Goal: Task Accomplishment & Management: Manage account settings

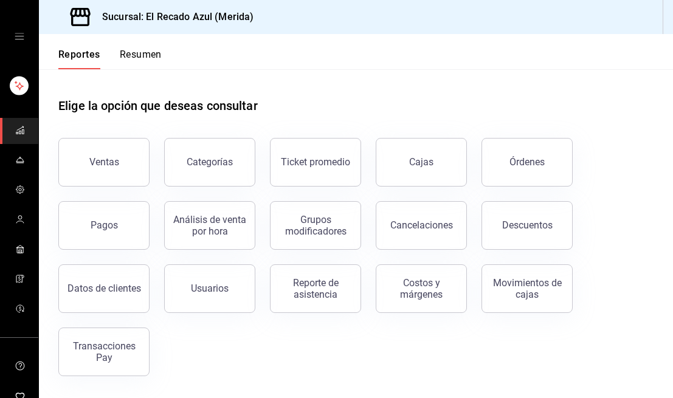
click at [17, 126] on icon "mailbox folders" at bounding box center [20, 130] width 10 height 10
click at [19, 162] on icon "mailbox folders" at bounding box center [20, 162] width 8 height 0
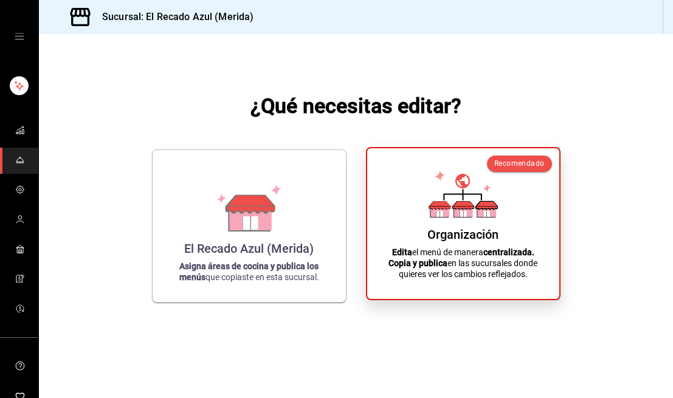
click at [456, 213] on icon at bounding box center [462, 211] width 19 height 12
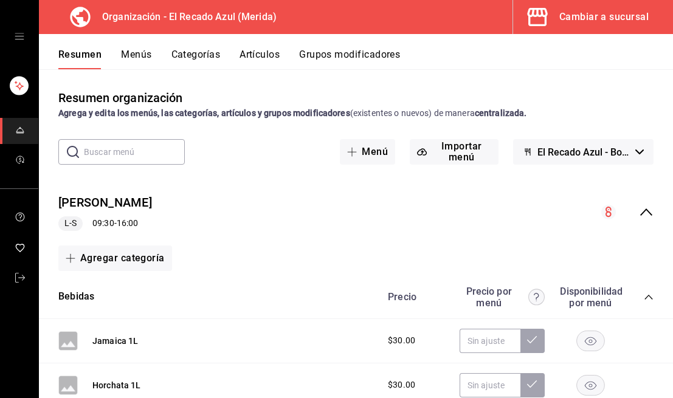
click at [140, 55] on button "Menús" at bounding box center [136, 59] width 30 height 21
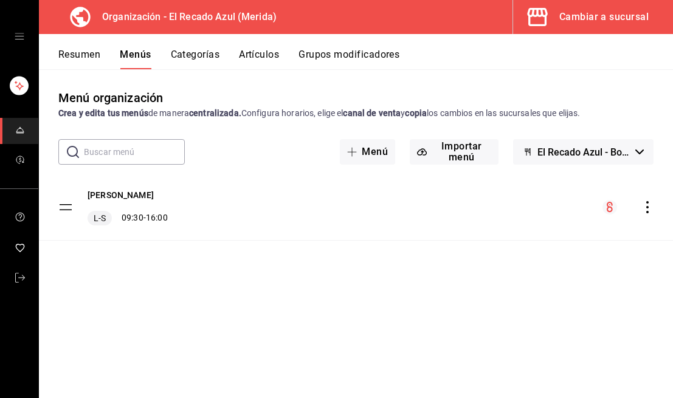
click at [304, 231] on div "Menú Almuerzos L-S 09:30 - 16:00" at bounding box center [356, 207] width 634 height 66
click at [648, 208] on icon "actions" at bounding box center [647, 207] width 12 height 12
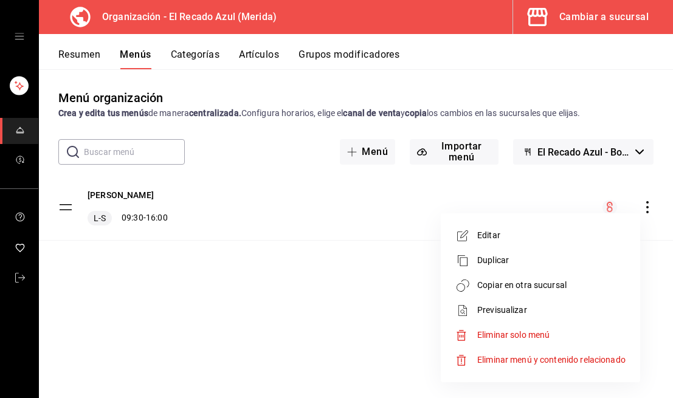
click at [395, 230] on div at bounding box center [336, 199] width 673 height 398
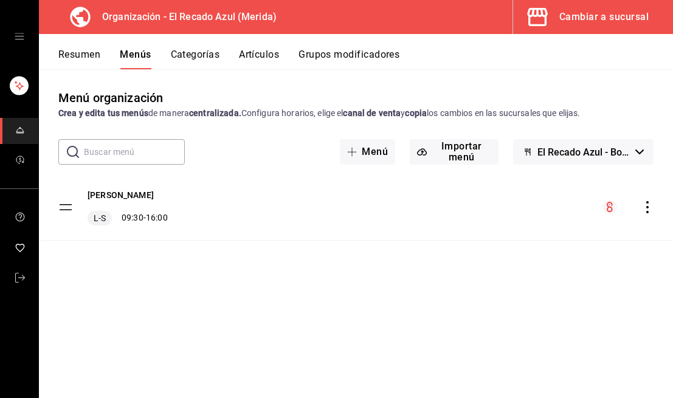
click at [268, 62] on button "Artículos" at bounding box center [259, 59] width 40 height 21
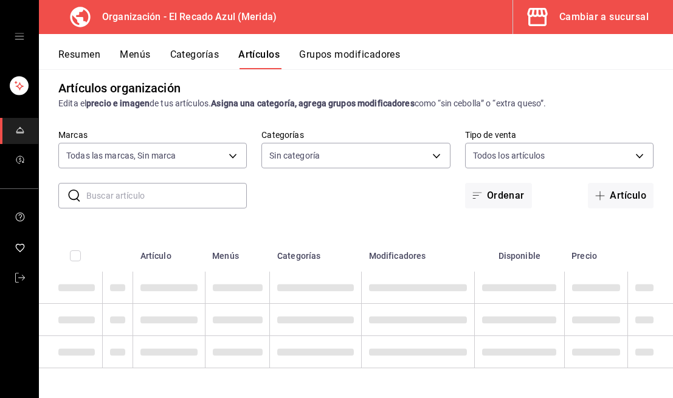
type input "4c612ecd-b065-445b-a869-7e7d52df250b"
type input "bbd922d1-3f43-4b0b-8224-dfa0873d65c1,45cca651-e173-49da-a01a-a65406be4606,de876…"
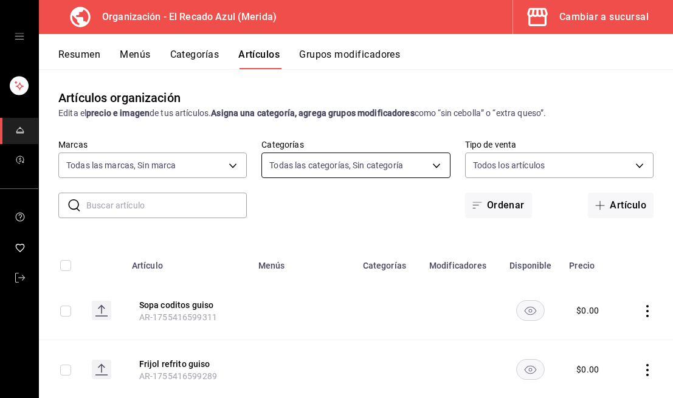
click at [433, 167] on body "Organización - El Recado Azul (Merida) Cambiar a sucursal Resumen Menús Categor…" at bounding box center [336, 199] width 673 height 398
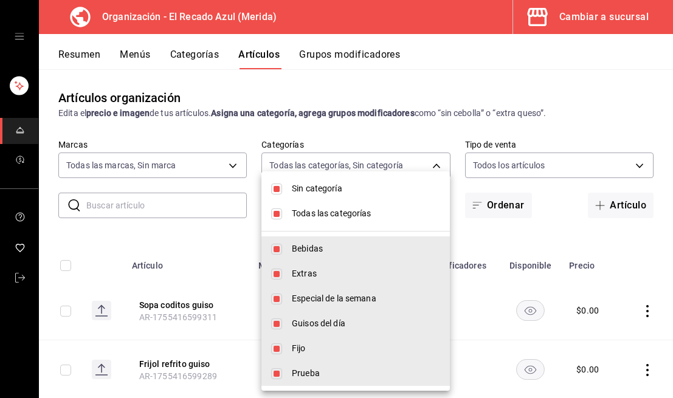
click at [278, 192] on input "checkbox" at bounding box center [276, 189] width 11 height 11
checkbox input "false"
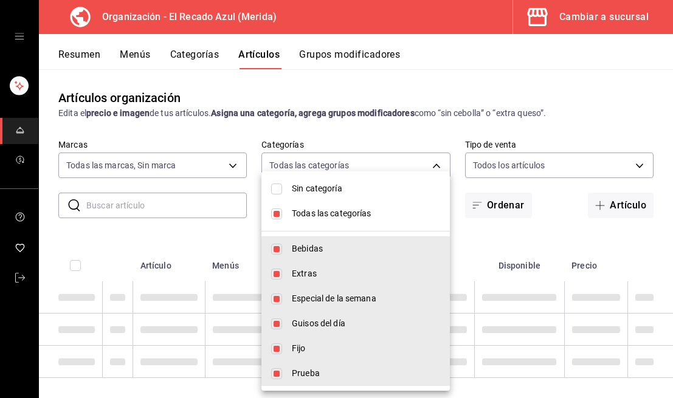
click at [279, 216] on input "checkbox" at bounding box center [276, 213] width 11 height 11
checkbox input "false"
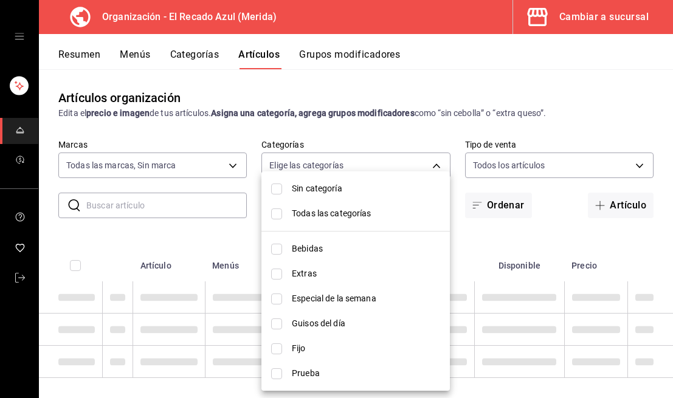
checkbox input "false"
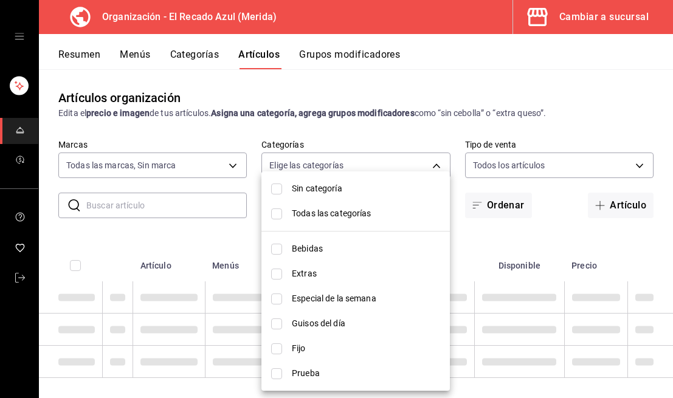
checkbox input "false"
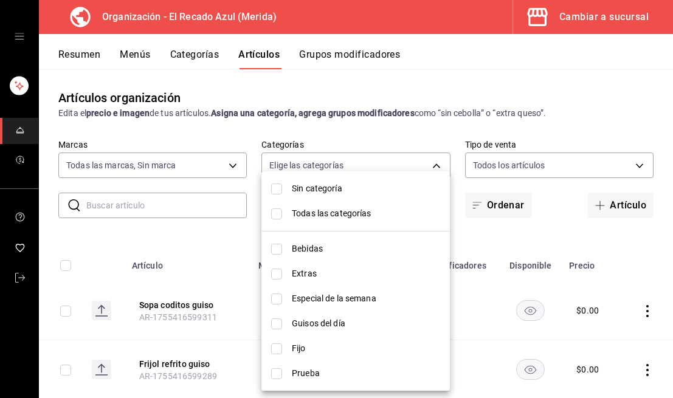
click at [280, 320] on input "checkbox" at bounding box center [276, 323] width 11 height 11
checkbox input "true"
type input "9571d2d4-9c18-4cb3-9a3d-a827cbe1d9e8"
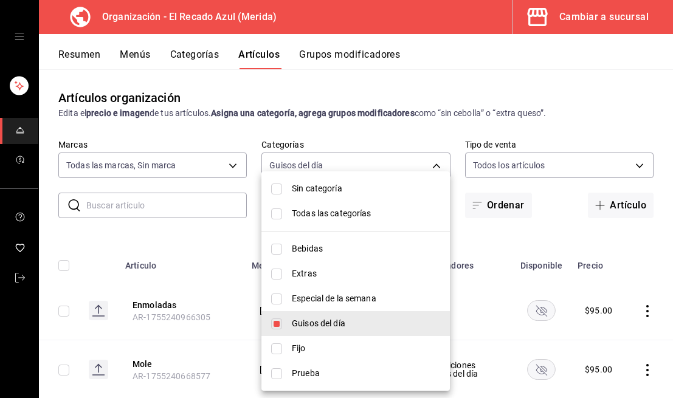
click at [439, 164] on div at bounding box center [336, 199] width 673 height 398
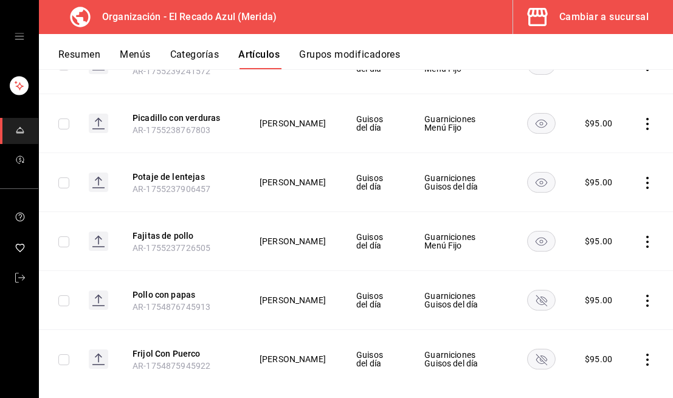
scroll to position [573, 0]
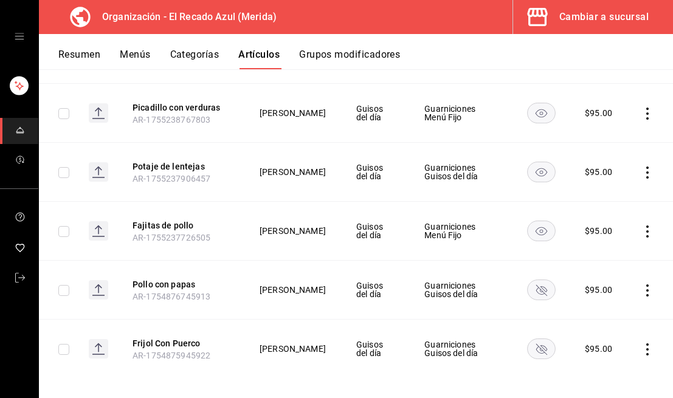
click at [546, 179] on rect "availability-product" at bounding box center [541, 172] width 28 height 20
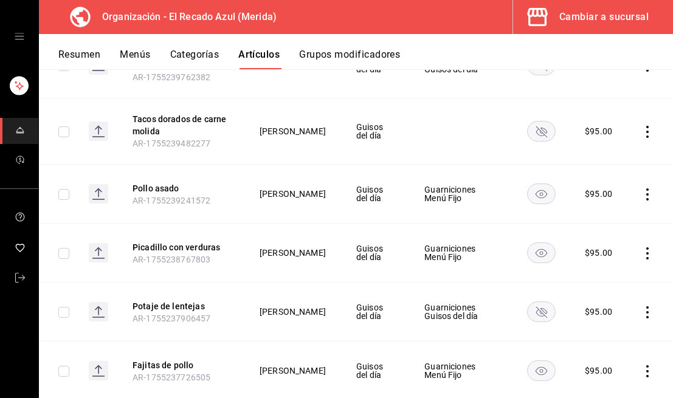
scroll to position [419, 0]
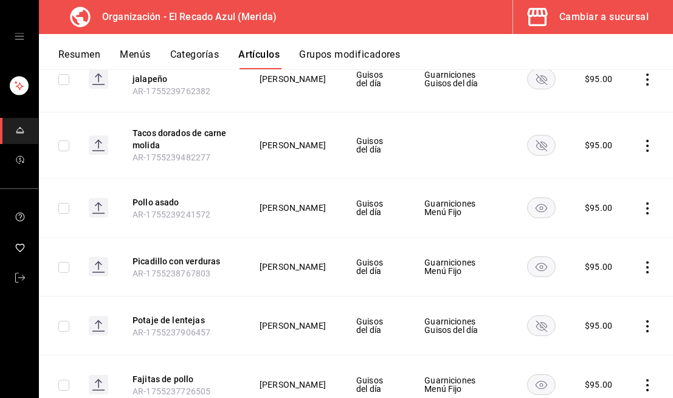
click at [541, 208] on rect "availability-product" at bounding box center [541, 208] width 28 height 20
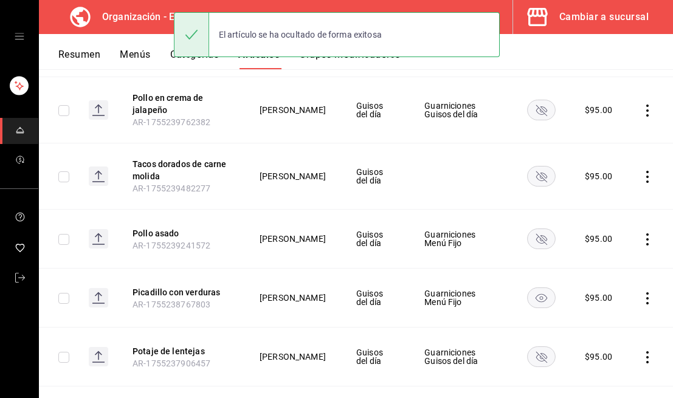
scroll to position [387, 0]
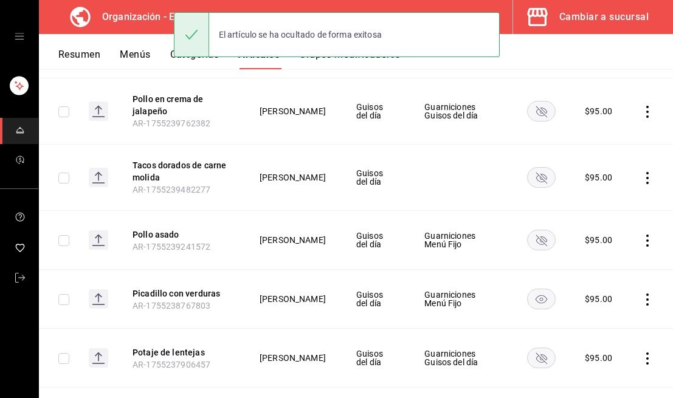
click at [541, 185] on rect "availability-product" at bounding box center [541, 178] width 28 height 20
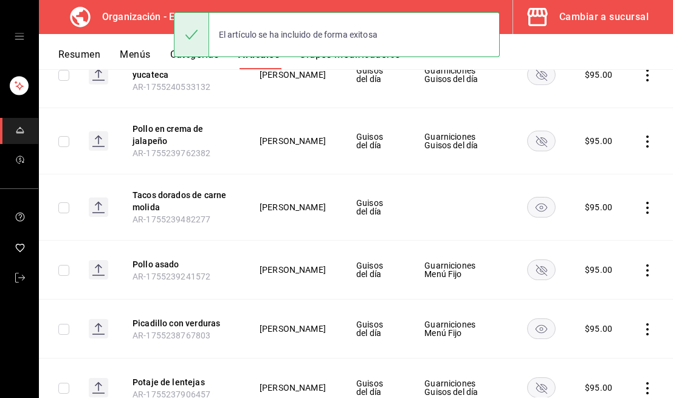
scroll to position [343, 0]
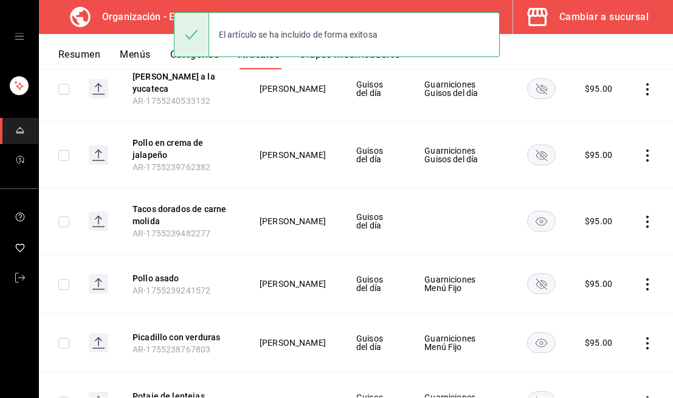
click at [542, 154] on rect "availability-product" at bounding box center [541, 155] width 28 height 20
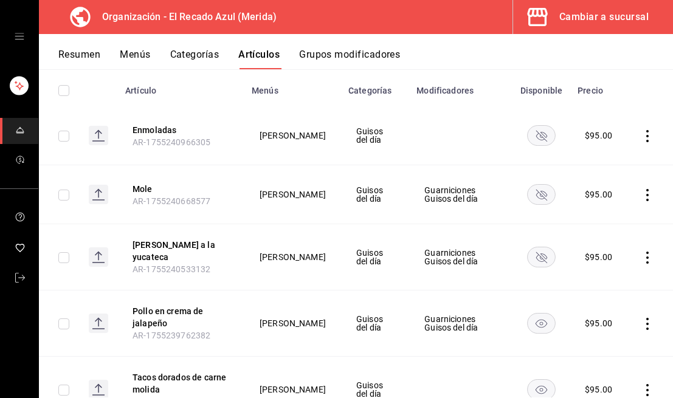
scroll to position [0, 0]
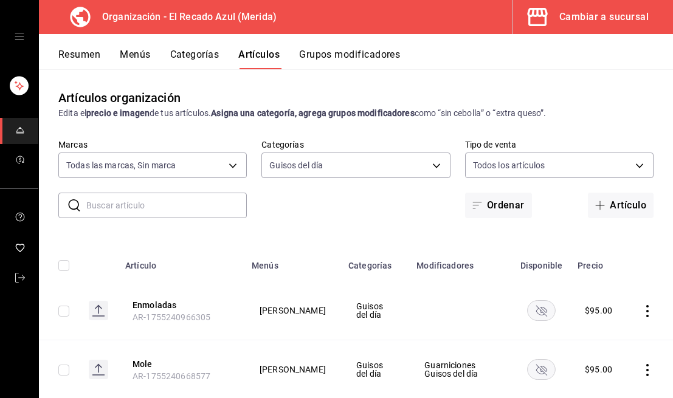
click at [134, 51] on button "Menús" at bounding box center [135, 59] width 30 height 21
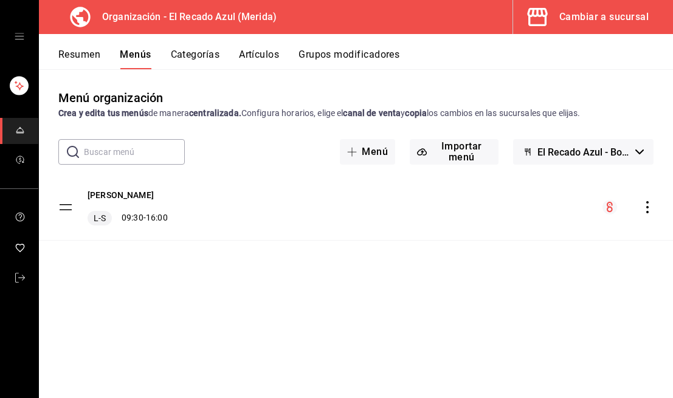
click at [650, 202] on icon "actions" at bounding box center [647, 207] width 12 height 12
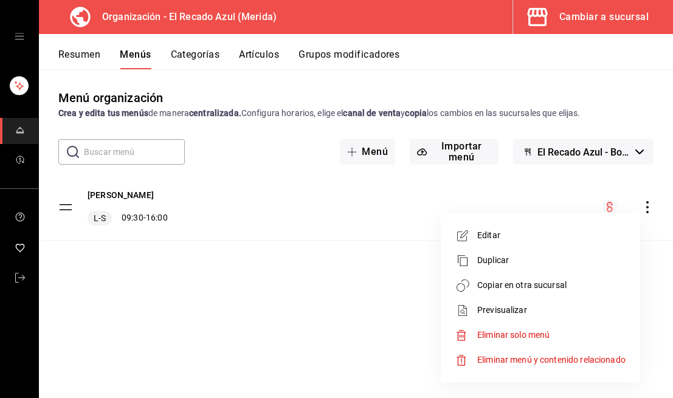
click at [544, 287] on span "Copiar en otra sucursal" at bounding box center [551, 285] width 148 height 13
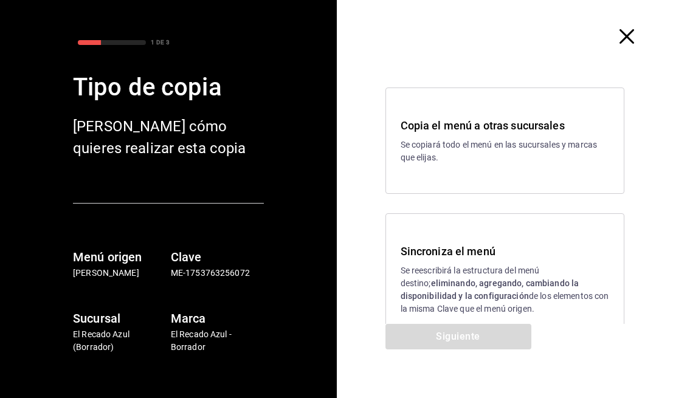
click at [502, 292] on p "Se reescribirá la estructura del menú destino; eliminando, agregando, cambiando…" at bounding box center [504, 289] width 209 height 51
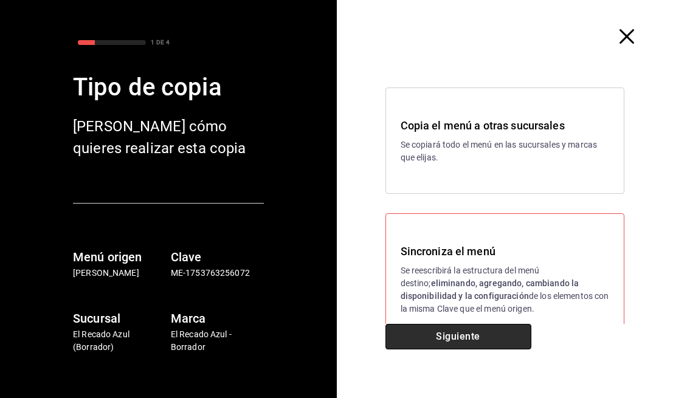
click at [484, 336] on button "Siguiente" at bounding box center [458, 337] width 146 height 26
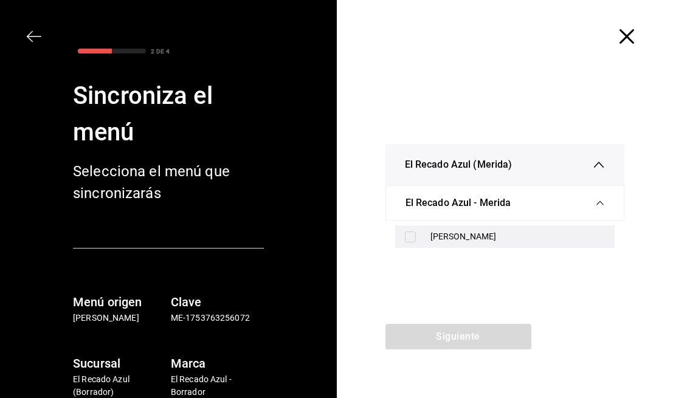
click at [451, 232] on div "[PERSON_NAME]" at bounding box center [517, 236] width 175 height 13
checkbox input "true"
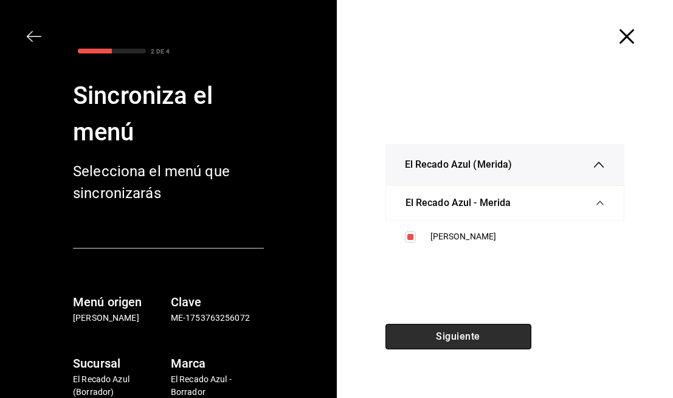
click at [463, 335] on button "Siguiente" at bounding box center [458, 337] width 146 height 26
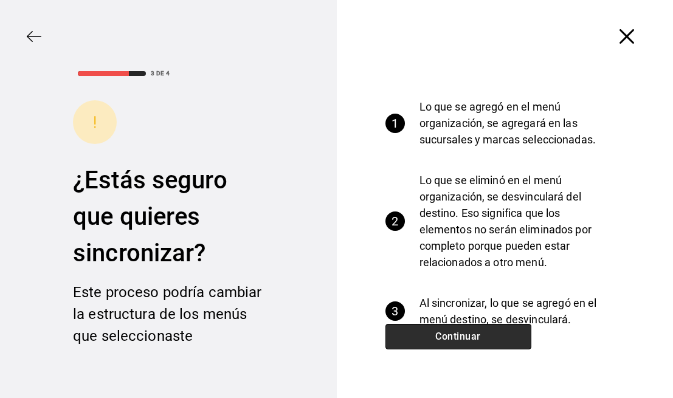
click at [463, 335] on button "Continuar" at bounding box center [458, 337] width 146 height 26
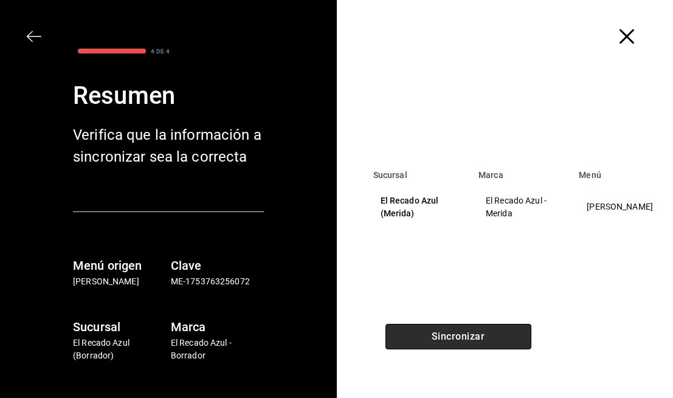
click at [463, 335] on button "Sincronizar" at bounding box center [458, 337] width 146 height 26
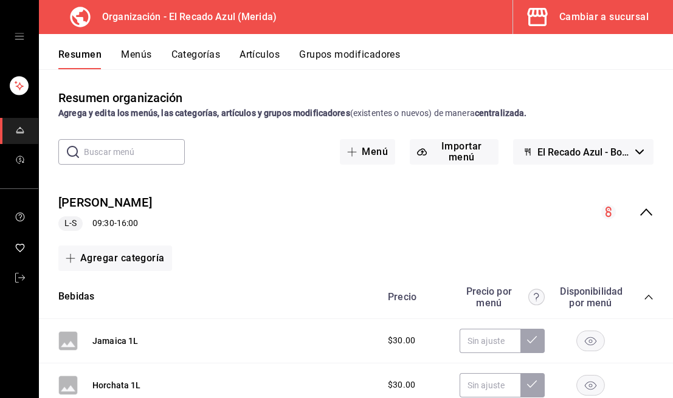
click at [258, 61] on button "Artículos" at bounding box center [259, 59] width 40 height 21
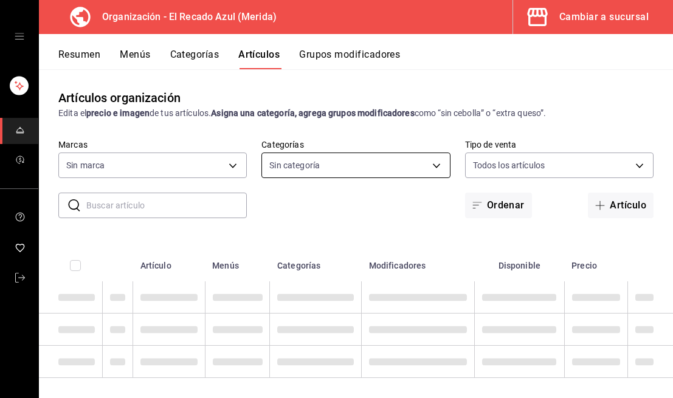
type input "4c612ecd-b065-445b-a869-7e7d52df250b"
type input "bbd922d1-3f43-4b0b-8224-dfa0873d65c1,45cca651-e173-49da-a01a-a65406be4606,de876…"
click at [393, 173] on body "Organización - El Recado Azul (Merida) Cambiar a sucursal Resumen Menús Categor…" at bounding box center [336, 199] width 673 height 398
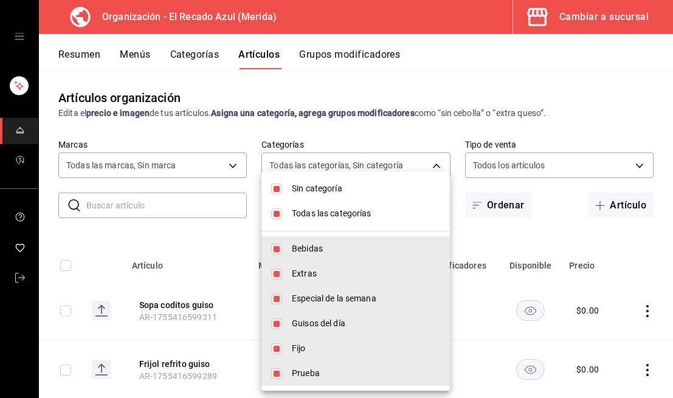
click at [276, 190] on input "checkbox" at bounding box center [276, 189] width 11 height 11
checkbox input "false"
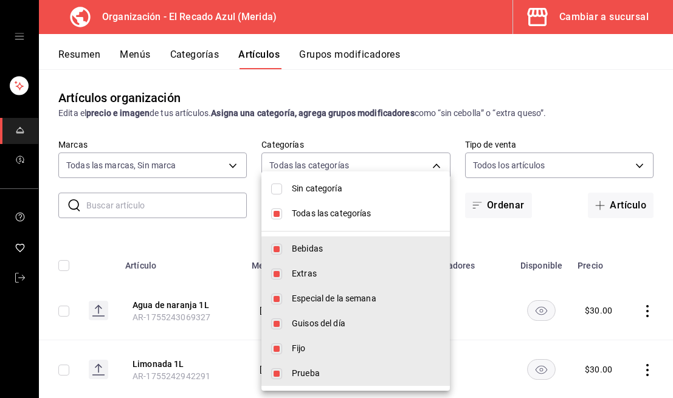
click at [277, 209] on input "checkbox" at bounding box center [276, 213] width 11 height 11
checkbox input "false"
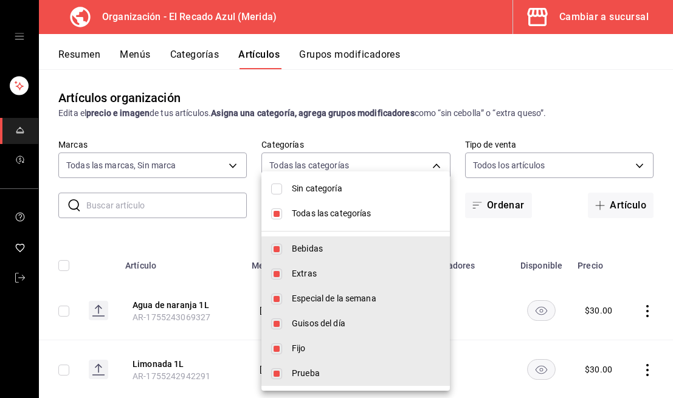
checkbox input "false"
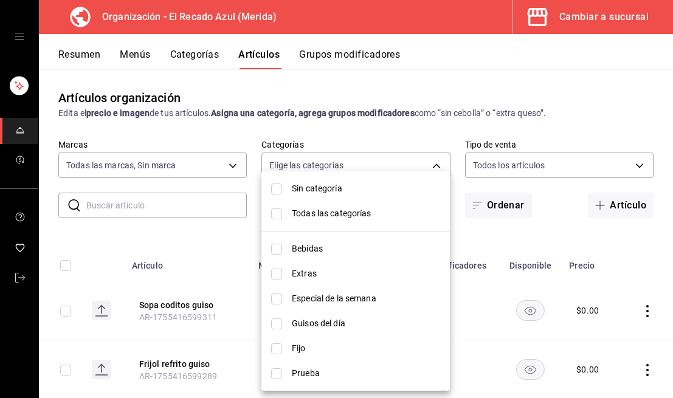
click at [286, 326] on li "Guisos del día" at bounding box center [355, 323] width 188 height 25
type input "9571d2d4-9c18-4cb3-9a3d-a827cbe1d9e8"
checkbox input "true"
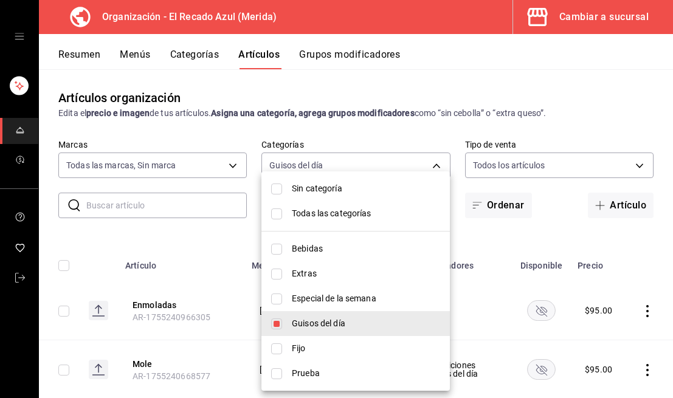
click at [577, 110] on div at bounding box center [336, 199] width 673 height 398
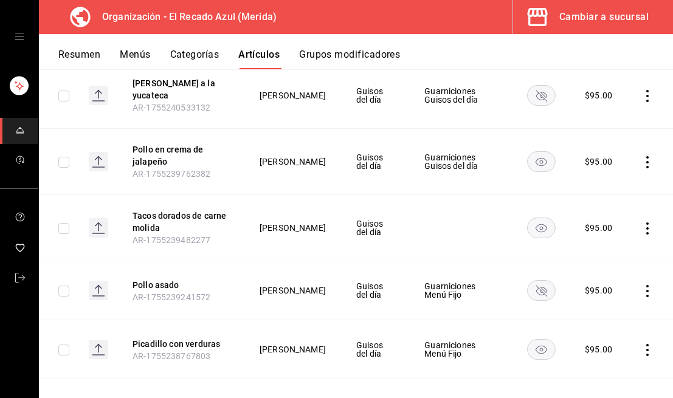
scroll to position [323, 0]
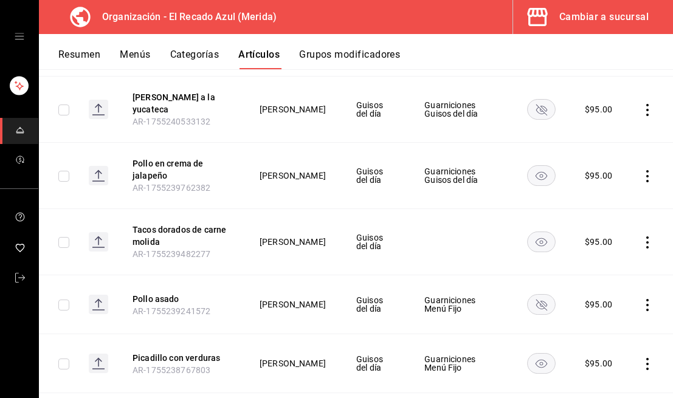
click at [642, 239] on icon "actions" at bounding box center [647, 242] width 12 height 12
click at [609, 263] on li "Editar" at bounding box center [599, 270] width 73 height 25
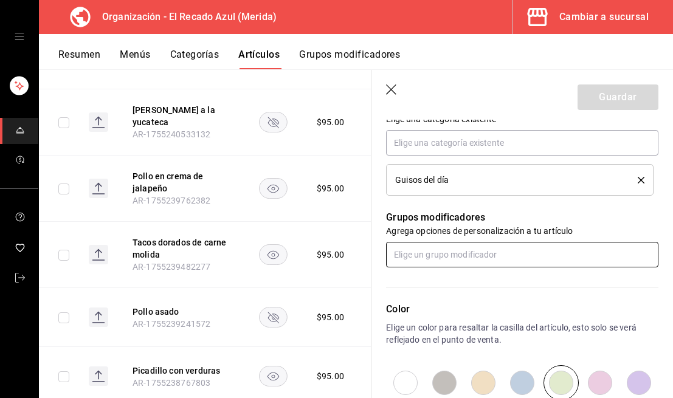
scroll to position [456, 0]
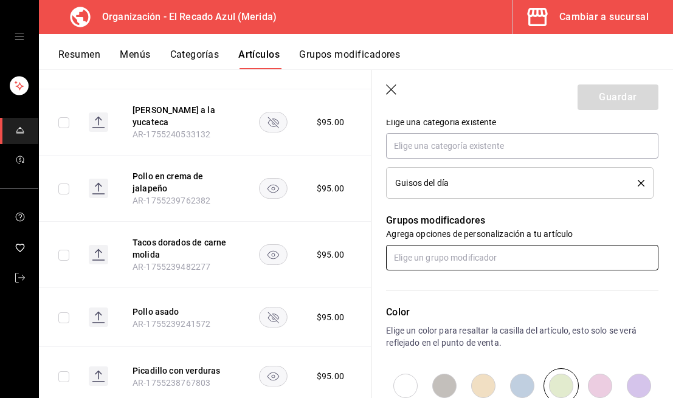
click at [472, 262] on input "text" at bounding box center [522, 258] width 272 height 26
click at [467, 307] on div "Guarniciones Menú Fijo" at bounding box center [441, 305] width 90 height 13
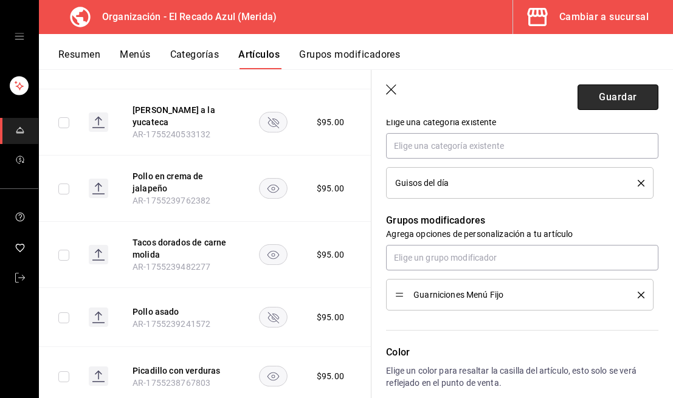
click at [625, 95] on button "Guardar" at bounding box center [617, 97] width 81 height 26
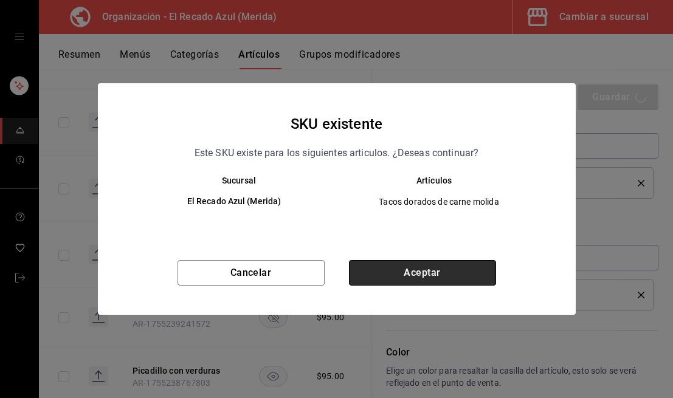
click at [434, 283] on button "Aceptar" at bounding box center [422, 273] width 147 height 26
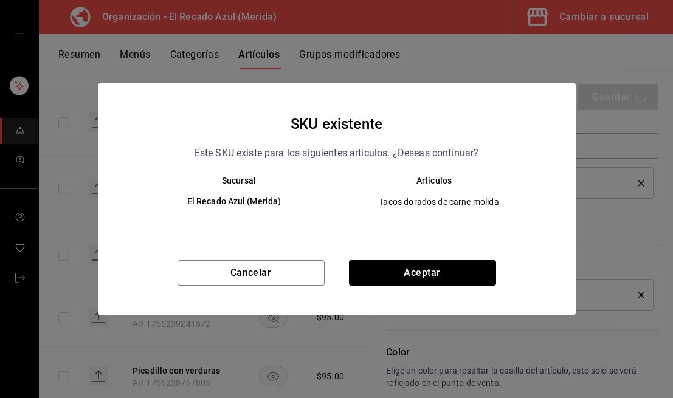
type textarea "x"
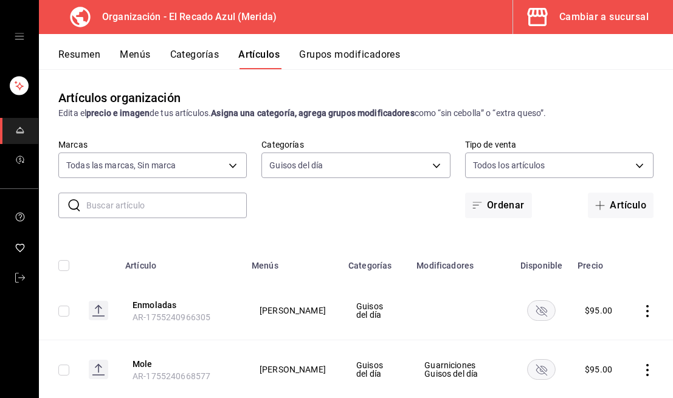
click at [614, 15] on div "Cambiar a sucursal" at bounding box center [603, 17] width 89 height 17
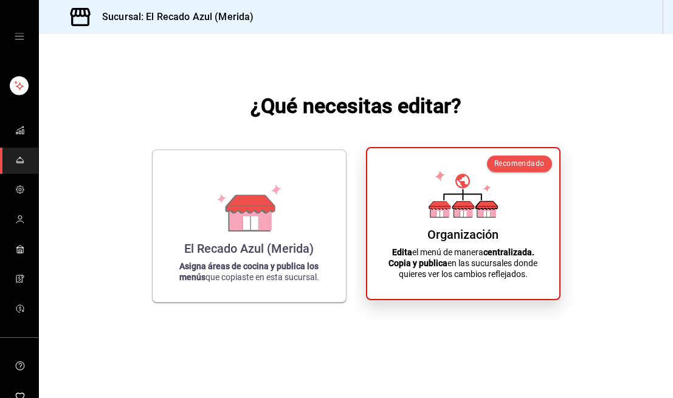
click at [431, 259] on strong "Copia y publica" at bounding box center [417, 263] width 59 height 10
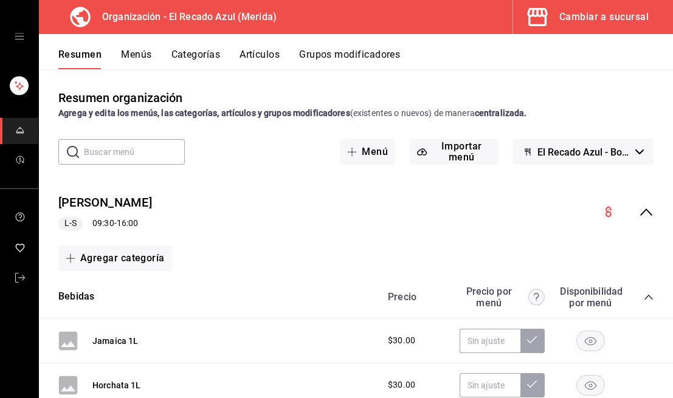
click at [619, 21] on div "Cambiar a sucursal" at bounding box center [603, 17] width 89 height 17
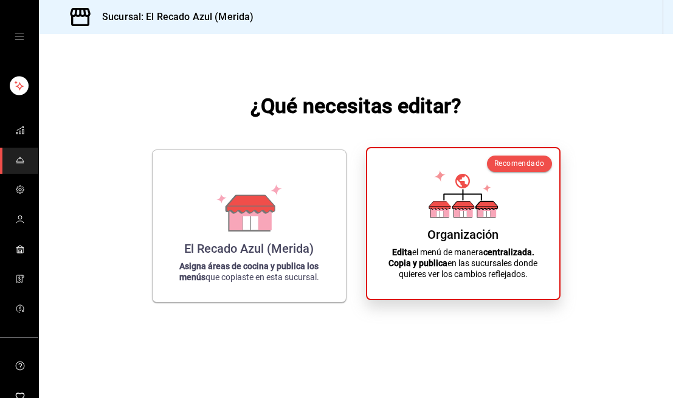
click at [394, 204] on div "Organización Edita el menú de manera centralizada. Copia y publica en las sucur…" at bounding box center [463, 223] width 163 height 131
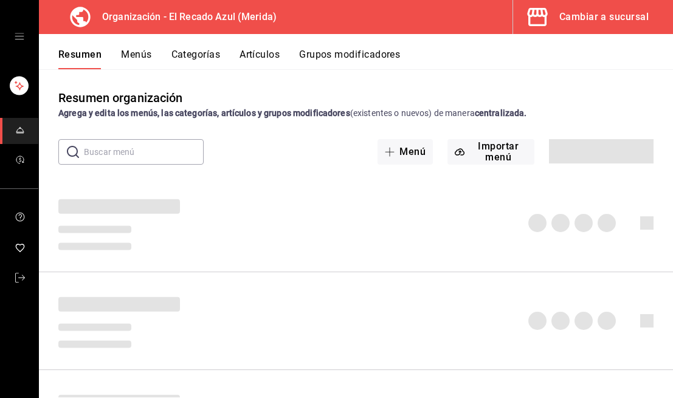
click at [143, 55] on button "Menús" at bounding box center [136, 59] width 30 height 21
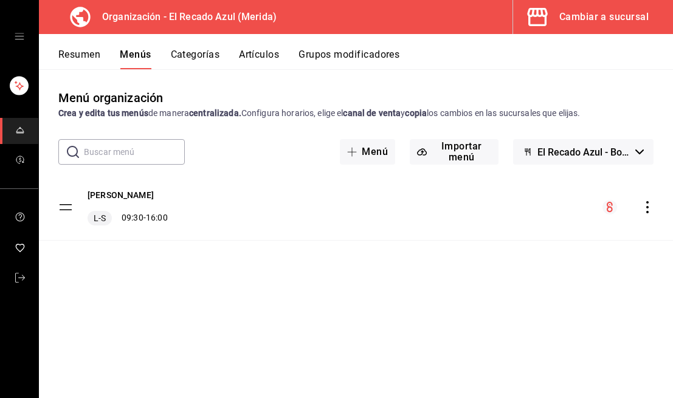
click at [645, 207] on icon "actions" at bounding box center [647, 207] width 12 height 12
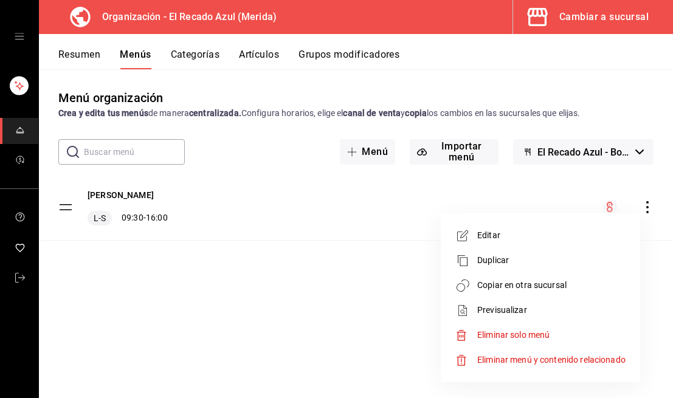
click at [535, 287] on span "Copiar en otra sucursal" at bounding box center [551, 285] width 148 height 13
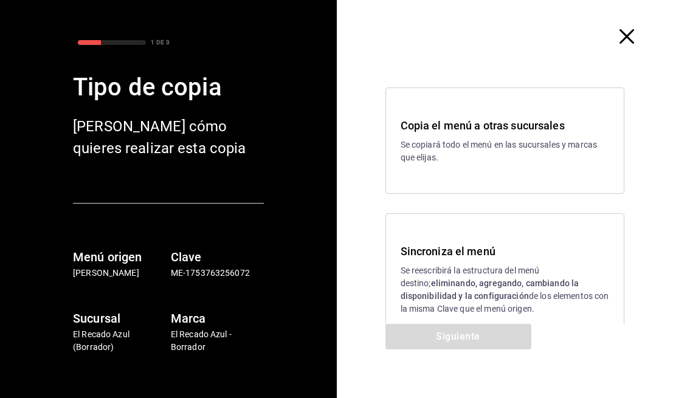
click at [504, 306] on p "Se reescribirá la estructura del menú destino; eliminando, agregando, cambiando…" at bounding box center [504, 289] width 209 height 51
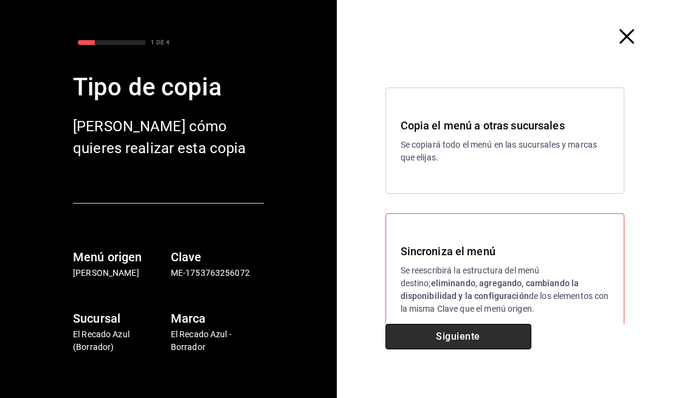
click at [484, 331] on button "Siguiente" at bounding box center [458, 337] width 146 height 26
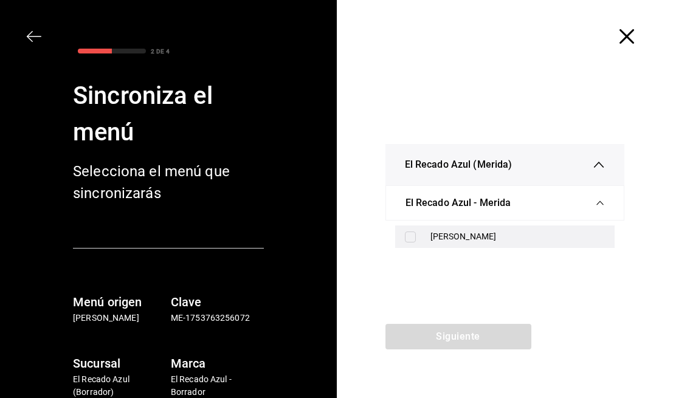
click at [522, 232] on div "[PERSON_NAME]" at bounding box center [517, 236] width 175 height 13
checkbox input "true"
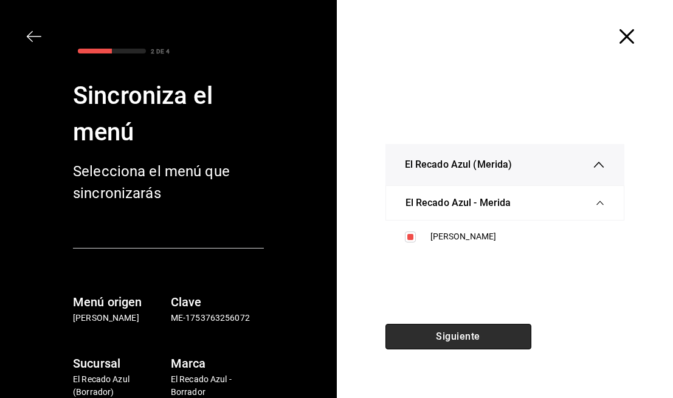
click at [480, 337] on button "Siguiente" at bounding box center [458, 337] width 146 height 26
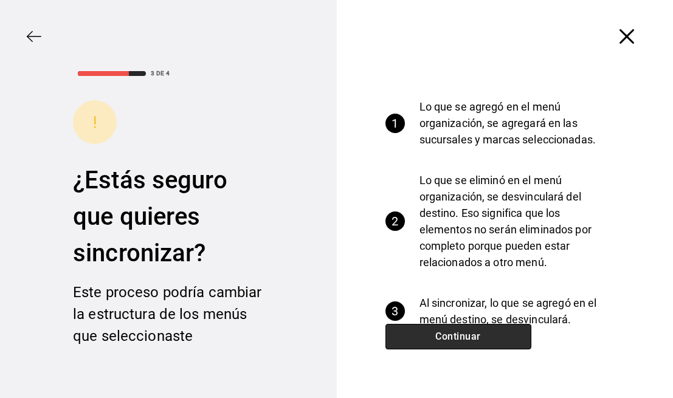
click at [480, 337] on button "Continuar" at bounding box center [458, 337] width 146 height 26
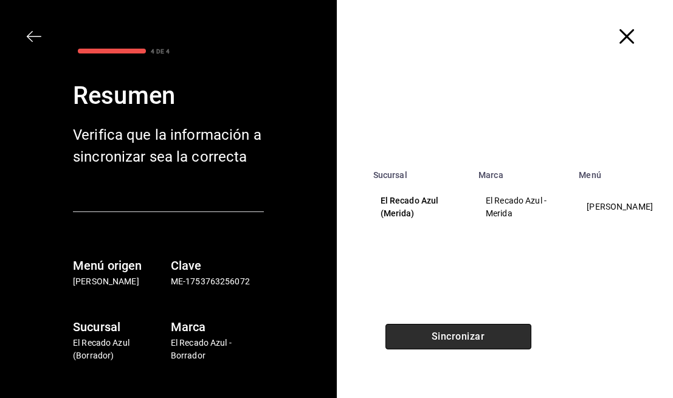
click at [480, 337] on button "Sincronizar" at bounding box center [458, 337] width 146 height 26
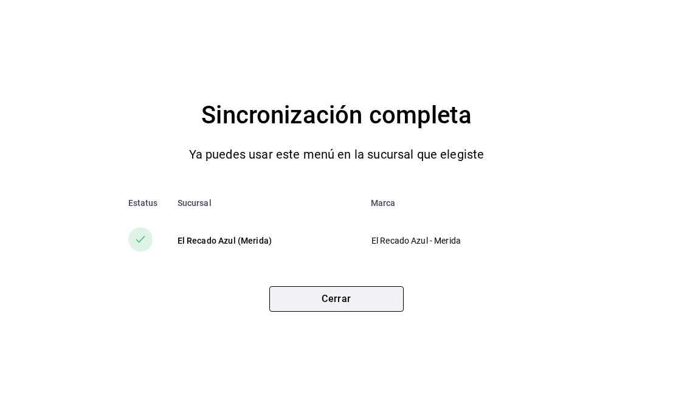
click at [379, 297] on button "Cerrar" at bounding box center [336, 299] width 134 height 26
